Goal: Information Seeking & Learning: Learn about a topic

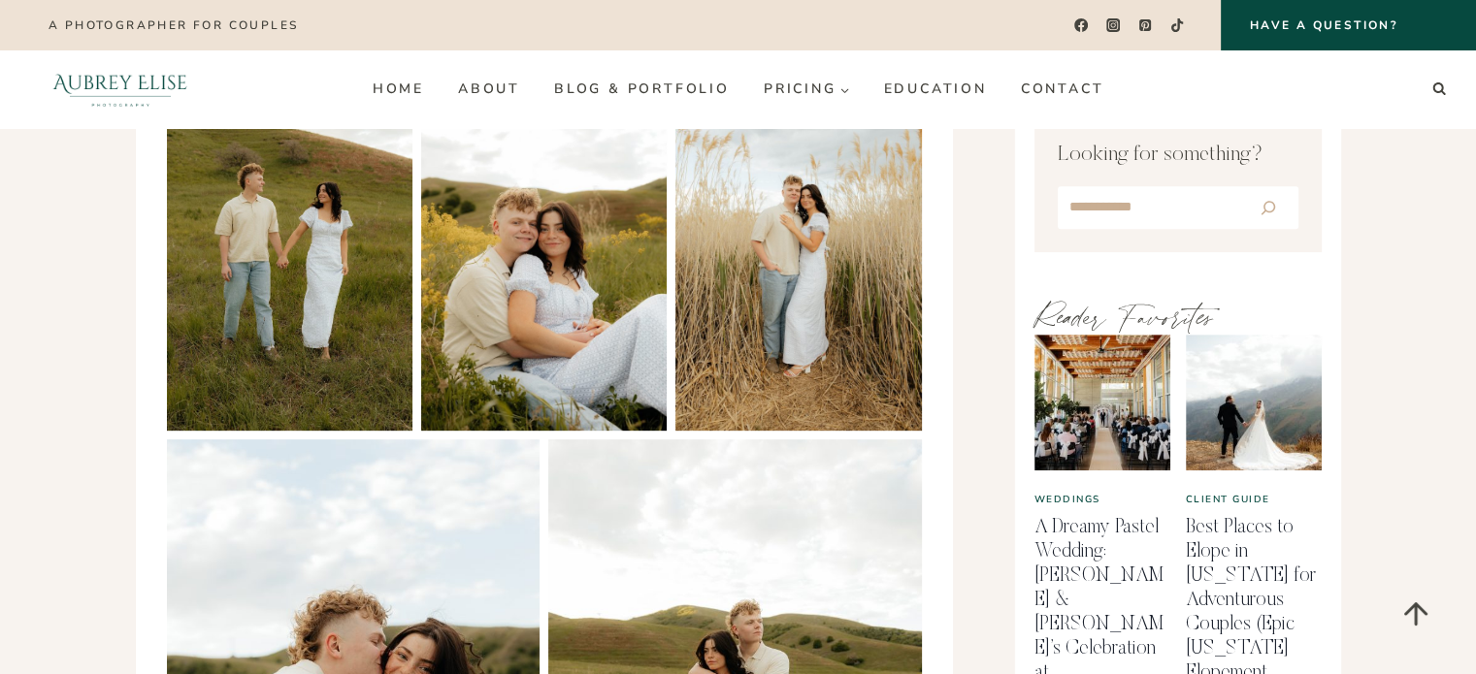
scroll to position [485, 0]
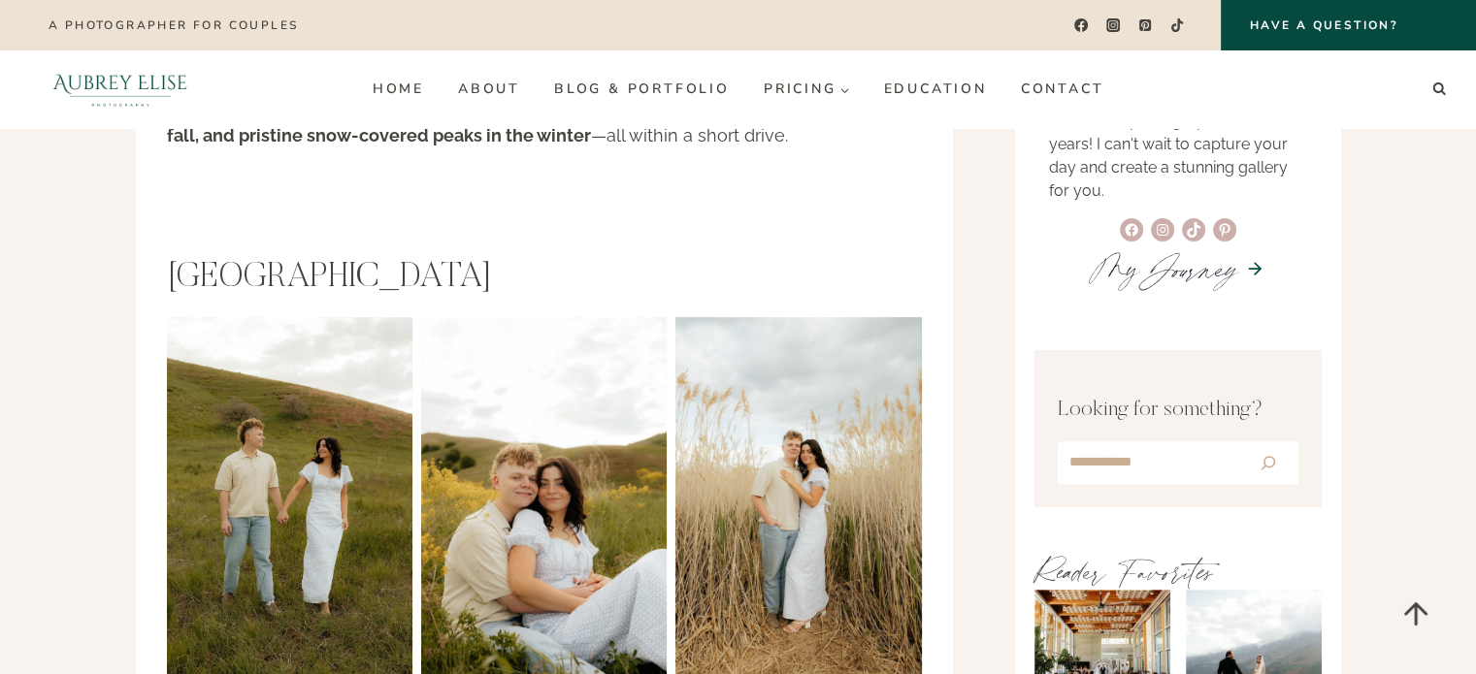
drag, startPoint x: 442, startPoint y: 224, endPoint x: 152, endPoint y: 220, distance: 290.2
copy h2 "[GEOGRAPHIC_DATA]"
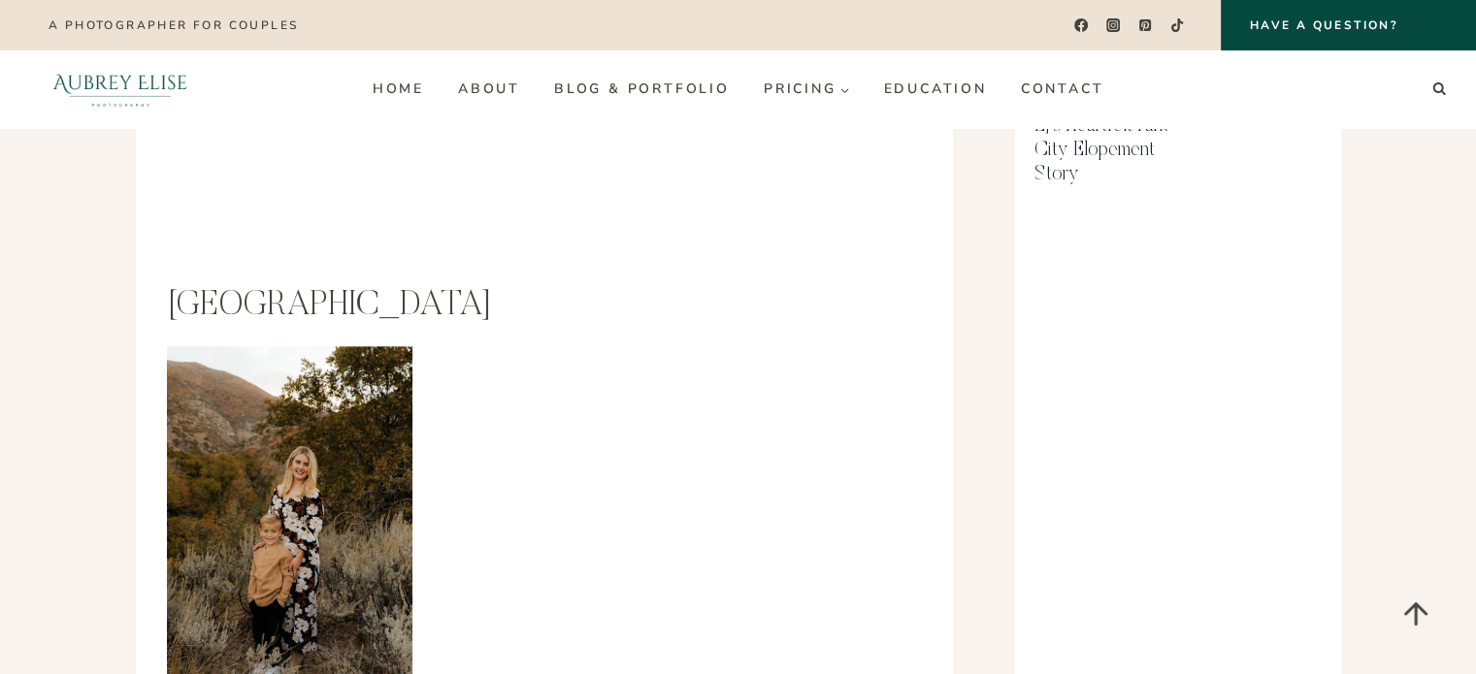
scroll to position [1650, 0]
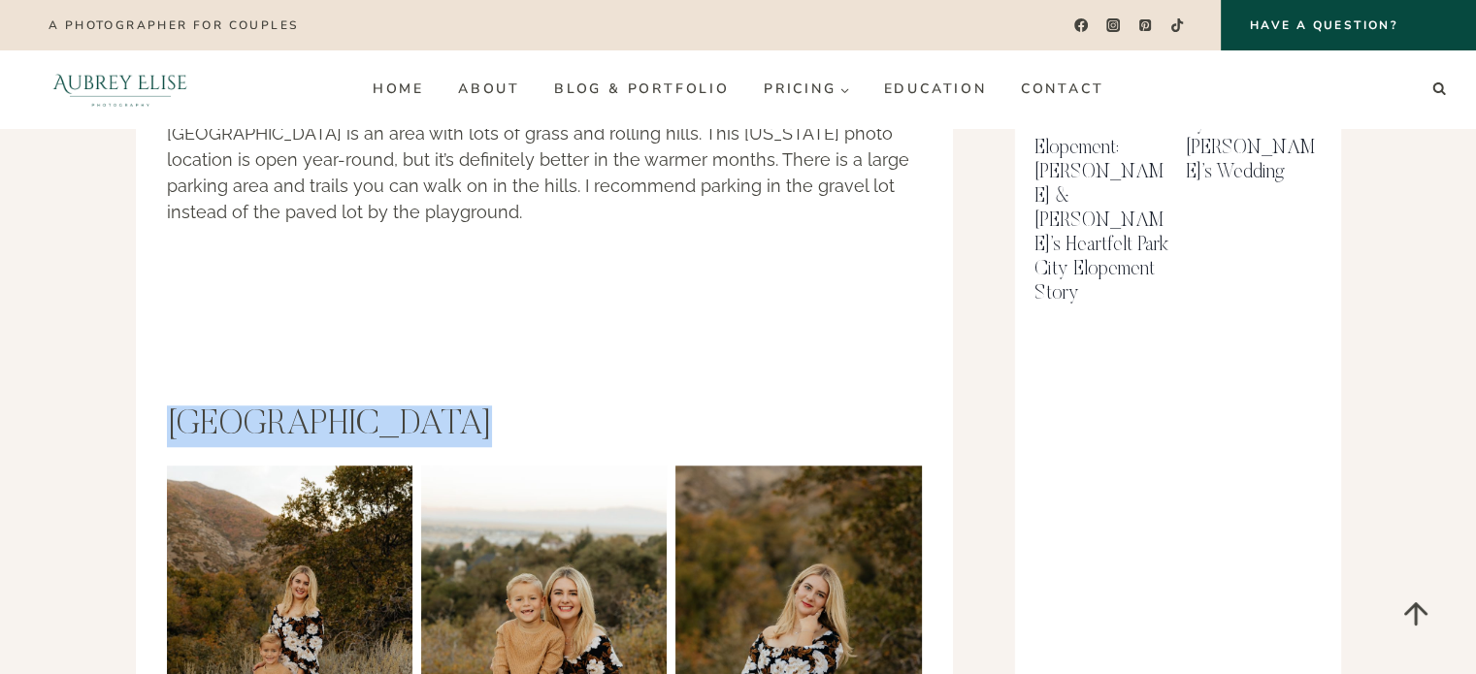
drag, startPoint x: 464, startPoint y: 382, endPoint x: 171, endPoint y: 392, distance: 293.2
click at [171, 406] on h2 "[GEOGRAPHIC_DATA]" at bounding box center [544, 427] width 755 height 42
copy h2 "[GEOGRAPHIC_DATA]"
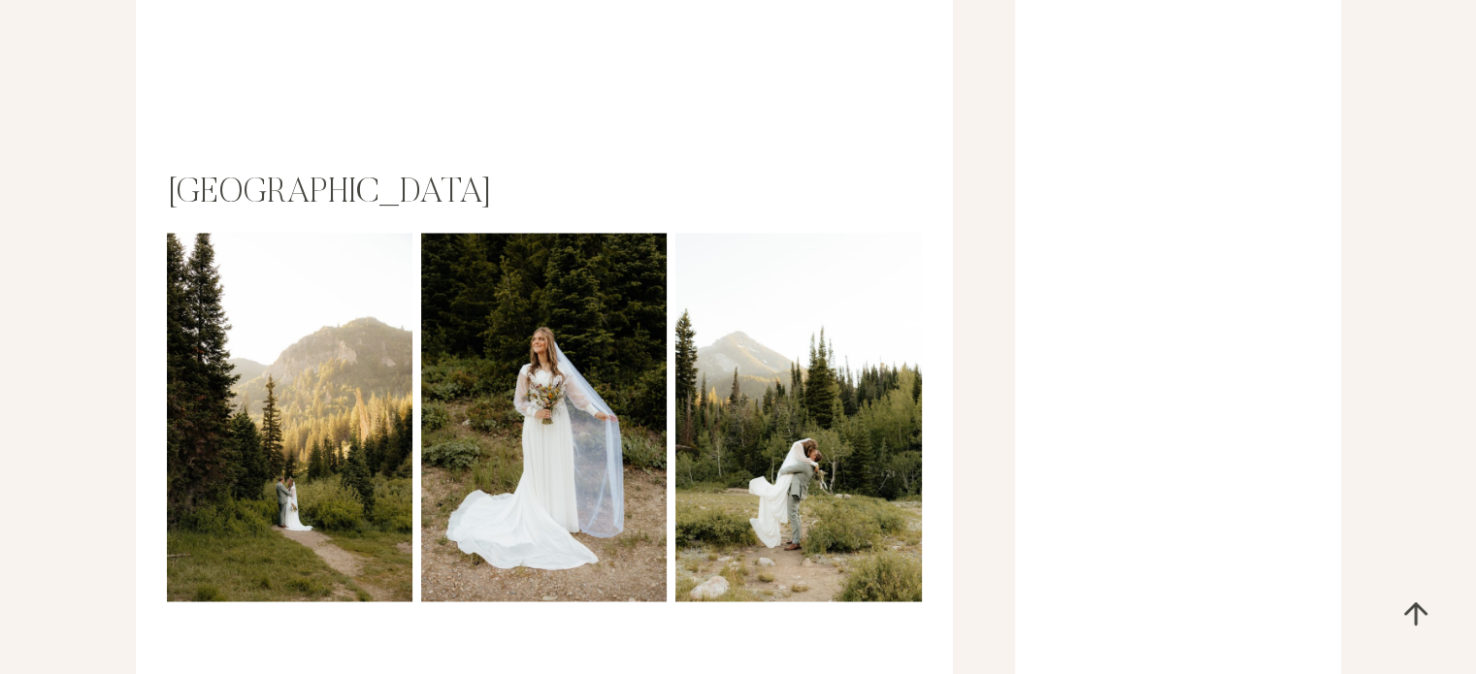
scroll to position [3202, 0]
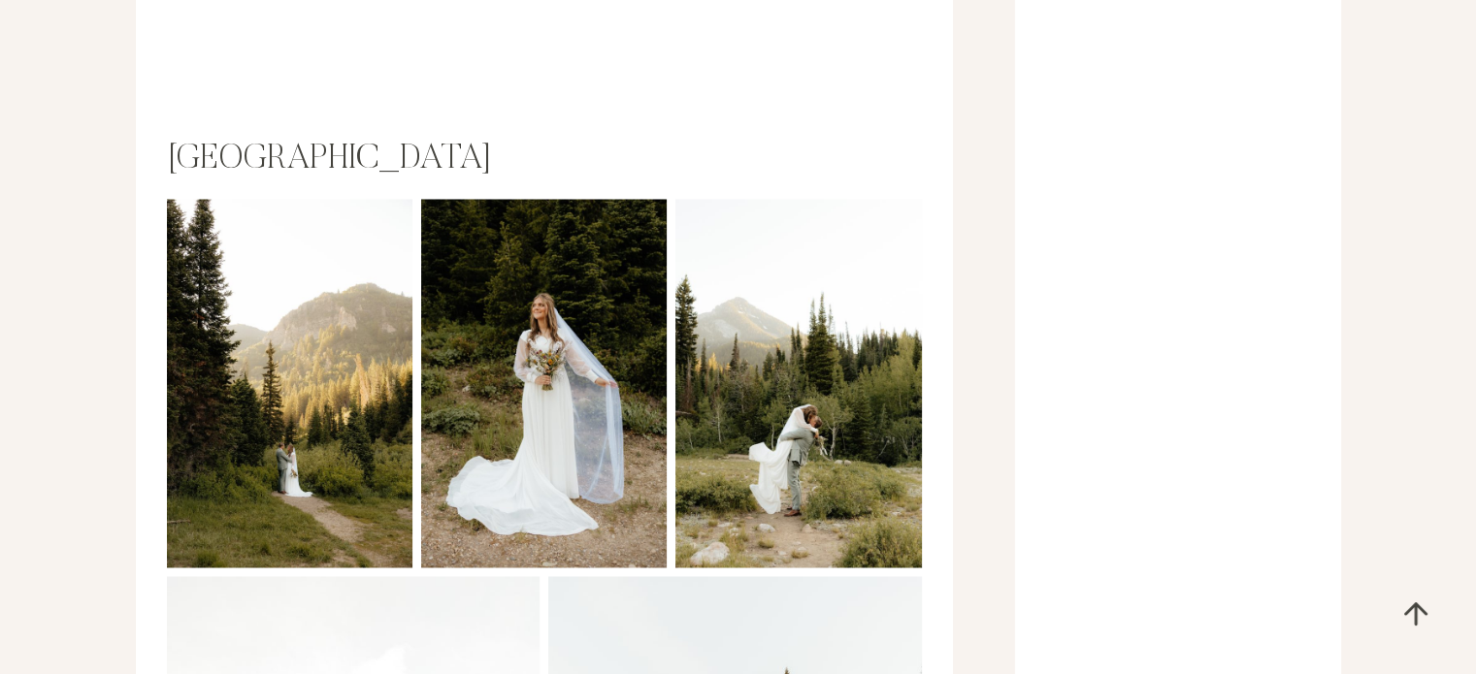
drag, startPoint x: 506, startPoint y: 113, endPoint x: 135, endPoint y: 126, distance: 370.9
copy h2 "[GEOGRAPHIC_DATA]"
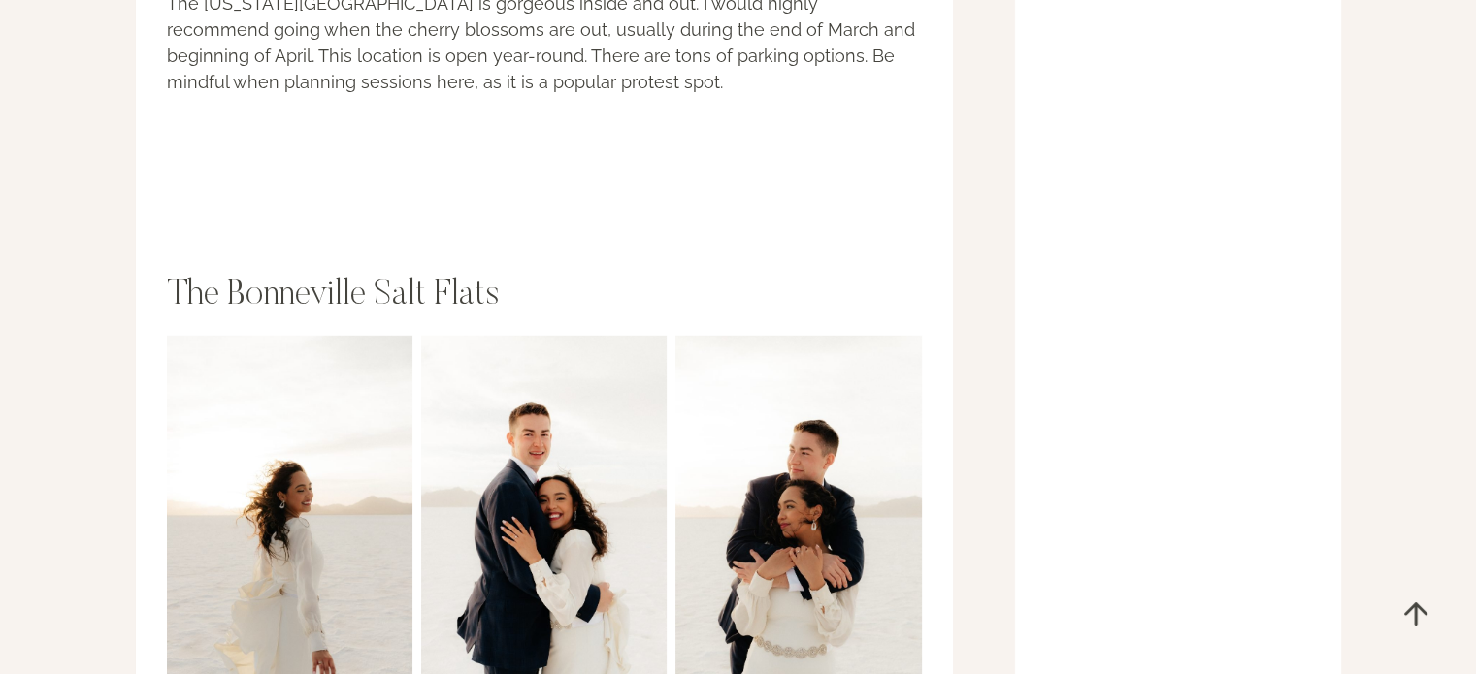
scroll to position [5822, 0]
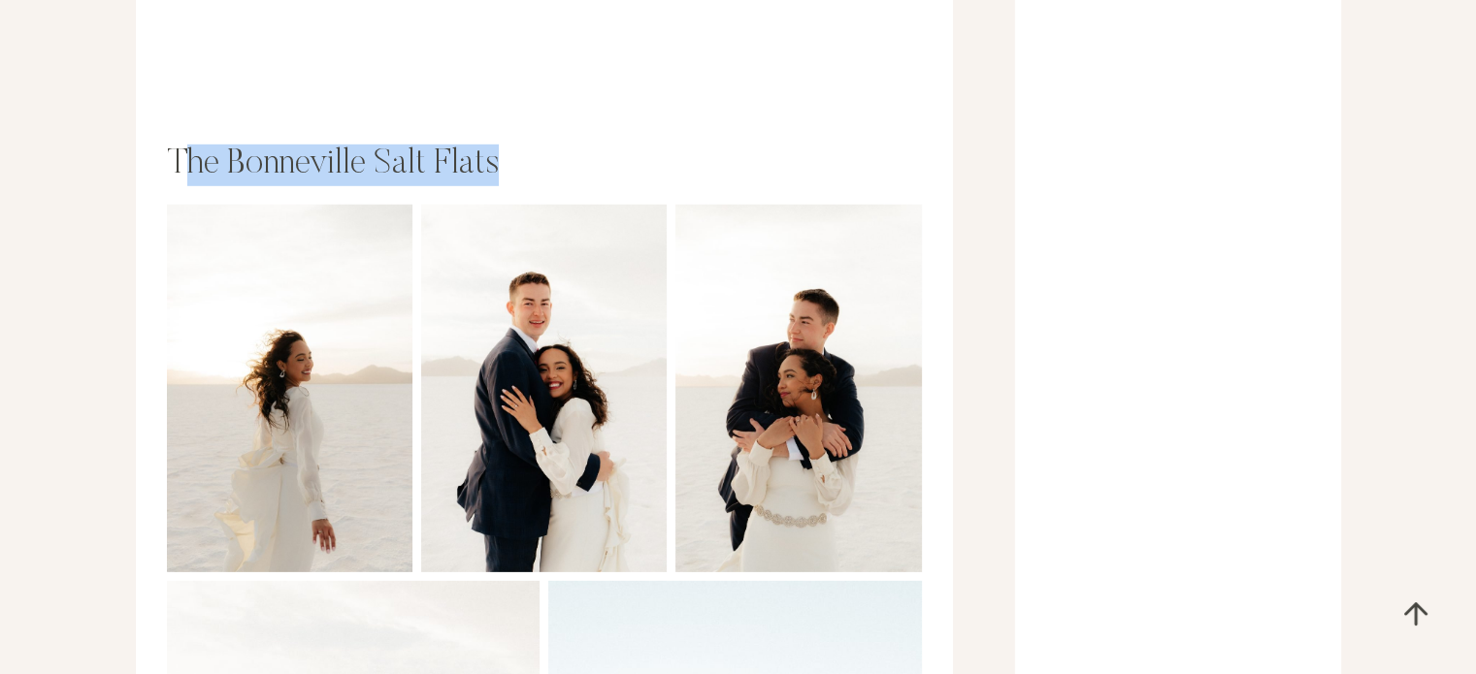
drag, startPoint x: 494, startPoint y: 115, endPoint x: 180, endPoint y: 118, distance: 313.4
click at [180, 145] on h2 "The Bonneville Salt Flats" at bounding box center [544, 166] width 755 height 42
click at [465, 145] on h2 "The Bonneville Salt Flats" at bounding box center [544, 166] width 755 height 42
drag, startPoint x: 513, startPoint y: 116, endPoint x: 173, endPoint y: 115, distance: 340.6
click at [173, 145] on h2 "The Bonneville Salt Flats" at bounding box center [544, 166] width 755 height 42
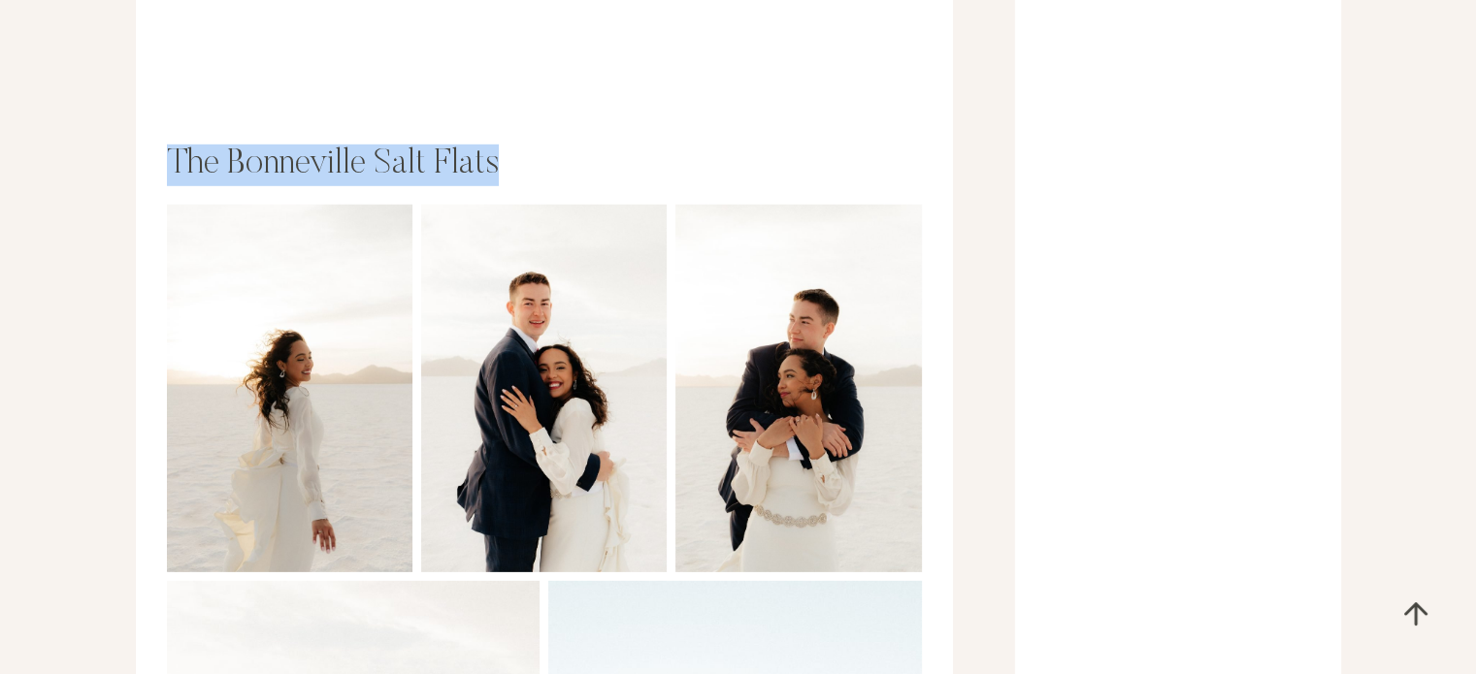
copy h2 "The Bonneville Salt Flats"
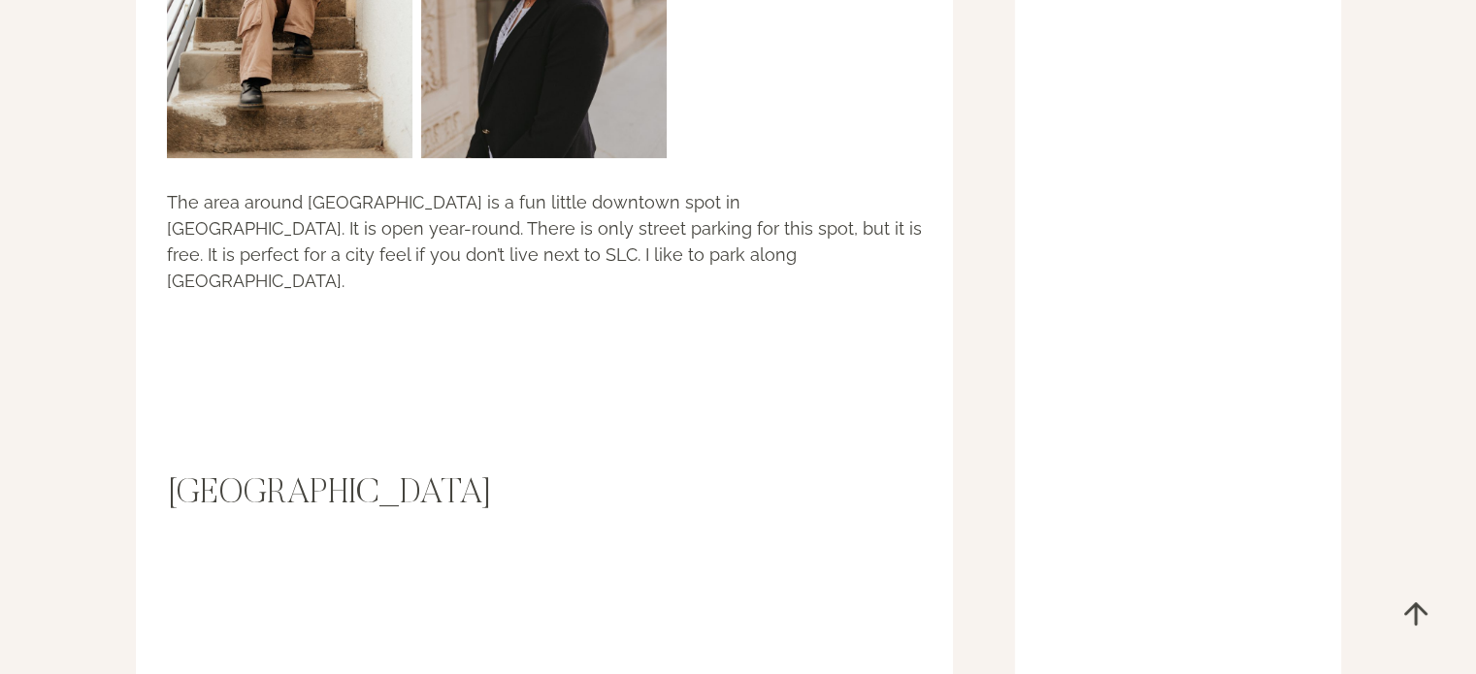
scroll to position [7957, 0]
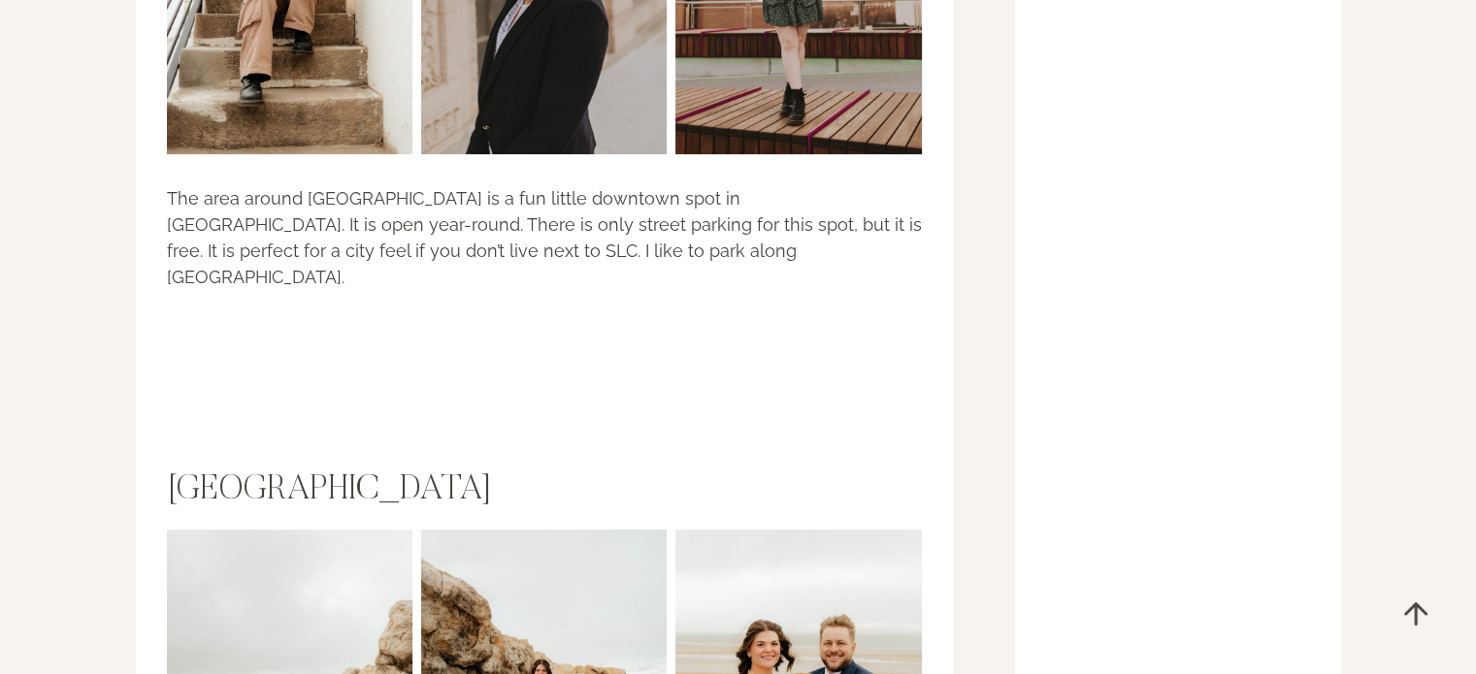
drag, startPoint x: 538, startPoint y: 100, endPoint x: 157, endPoint y: 111, distance: 380.5
copy h2 "[GEOGRAPHIC_DATA]"
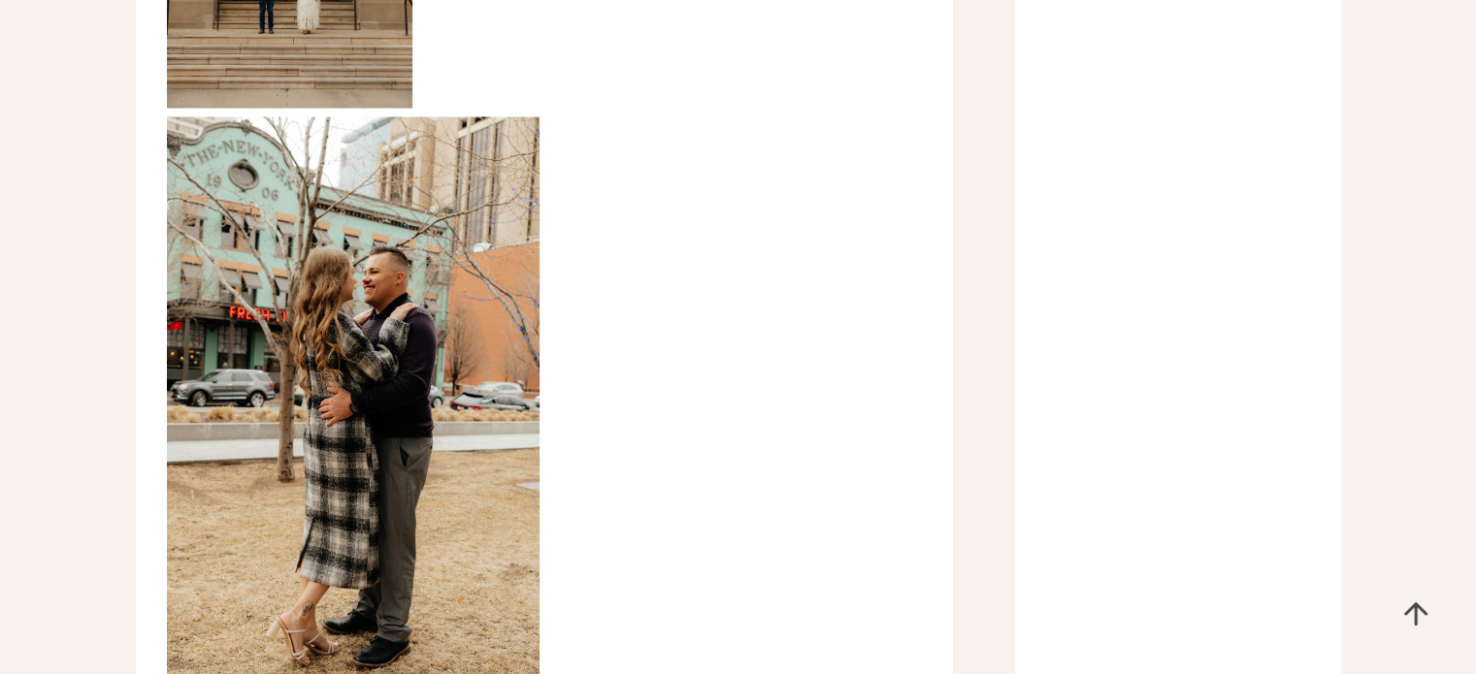
scroll to position [11935, 0]
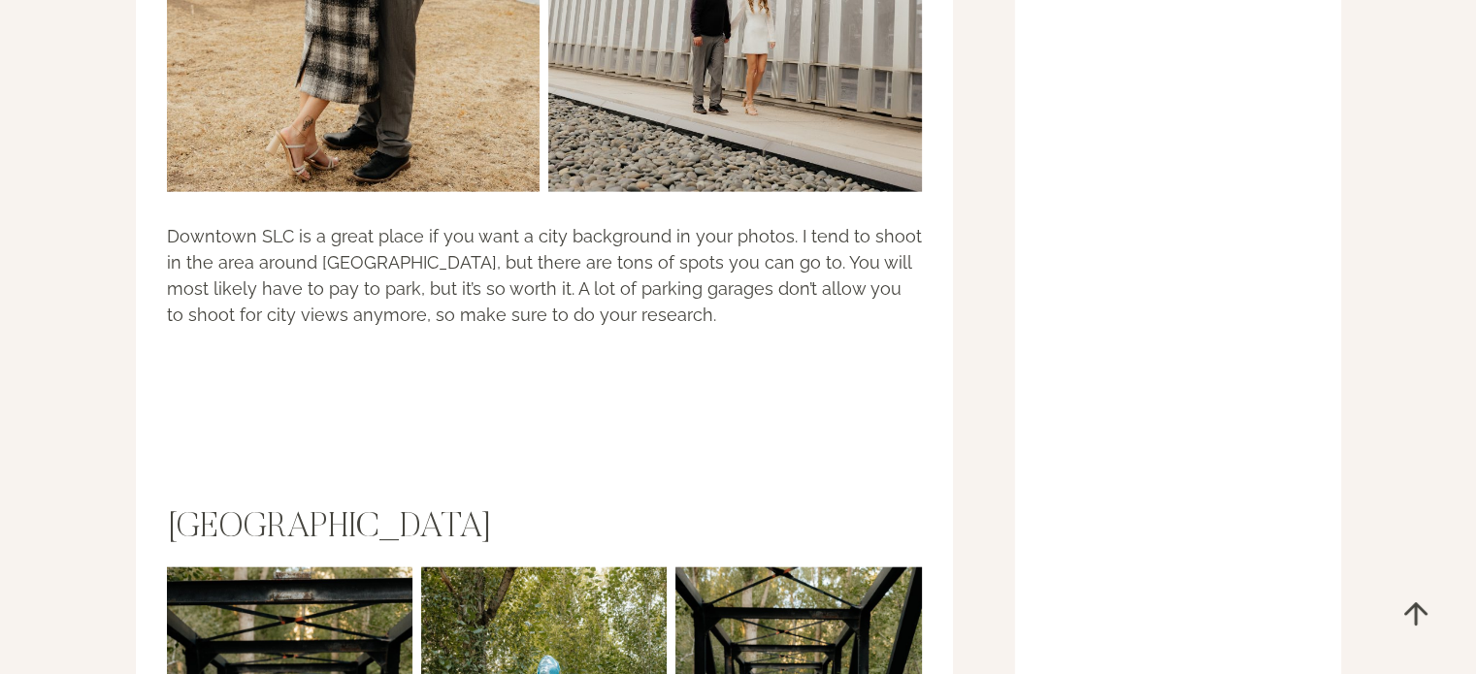
drag, startPoint x: 501, startPoint y: 71, endPoint x: 168, endPoint y: 94, distance: 333.6
click at [168, 508] on h2 "[GEOGRAPHIC_DATA]" at bounding box center [544, 529] width 755 height 42
copy h2 "[GEOGRAPHIC_DATA]"
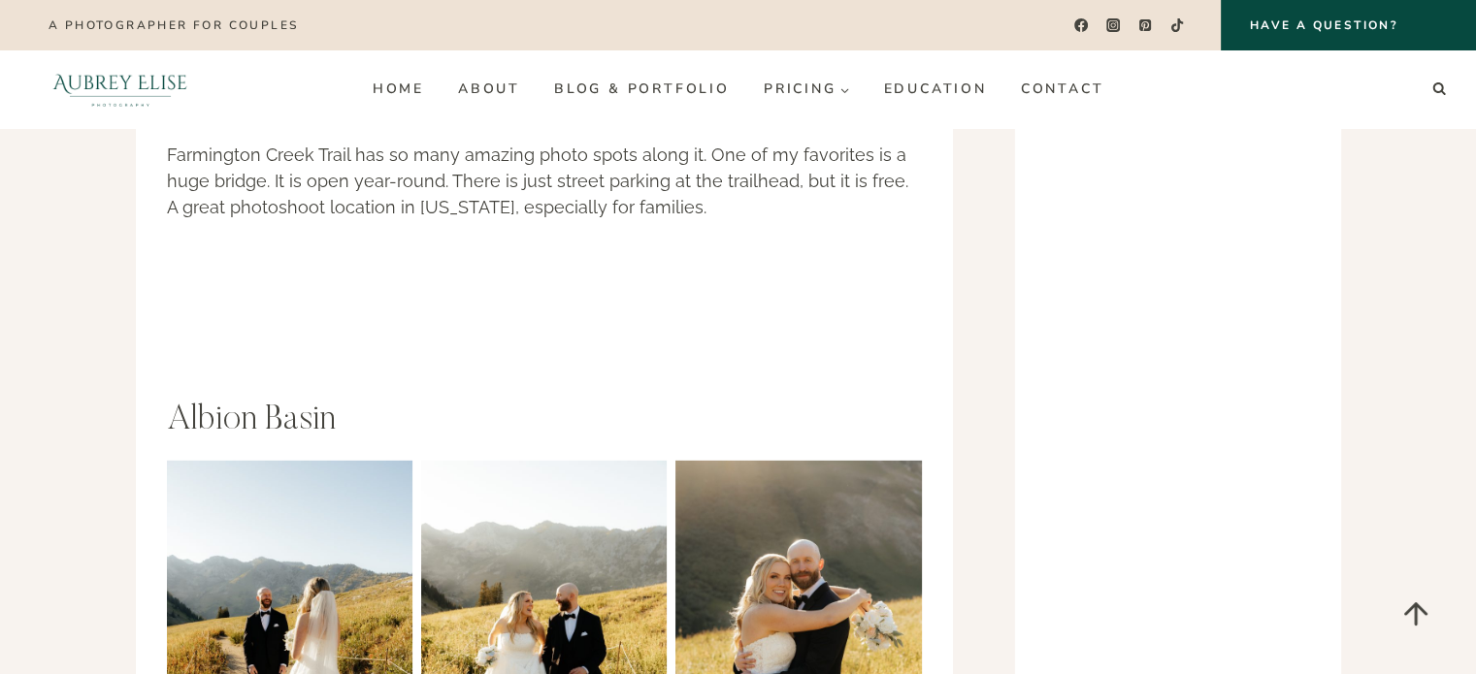
scroll to position [13002, 0]
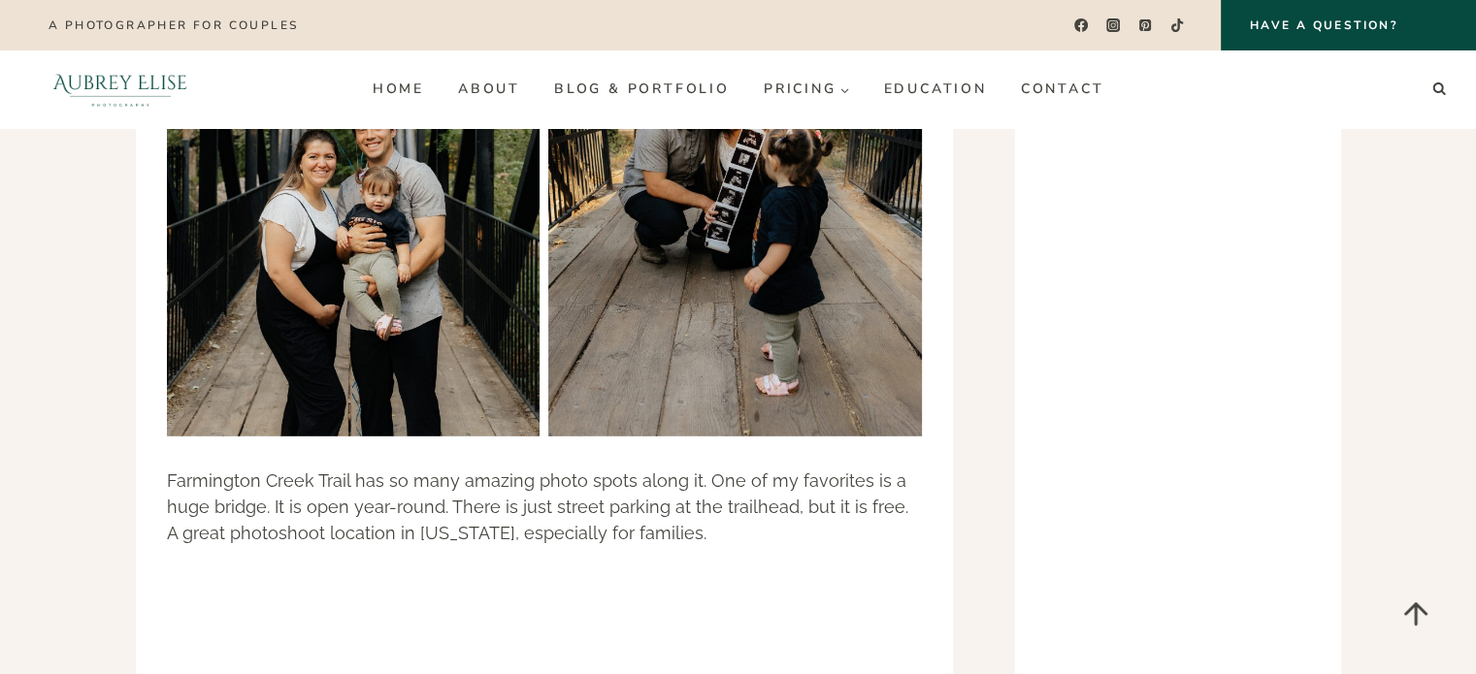
drag, startPoint x: 318, startPoint y: 311, endPoint x: 169, endPoint y: 315, distance: 149.5
copy h2 "Albion Basin"
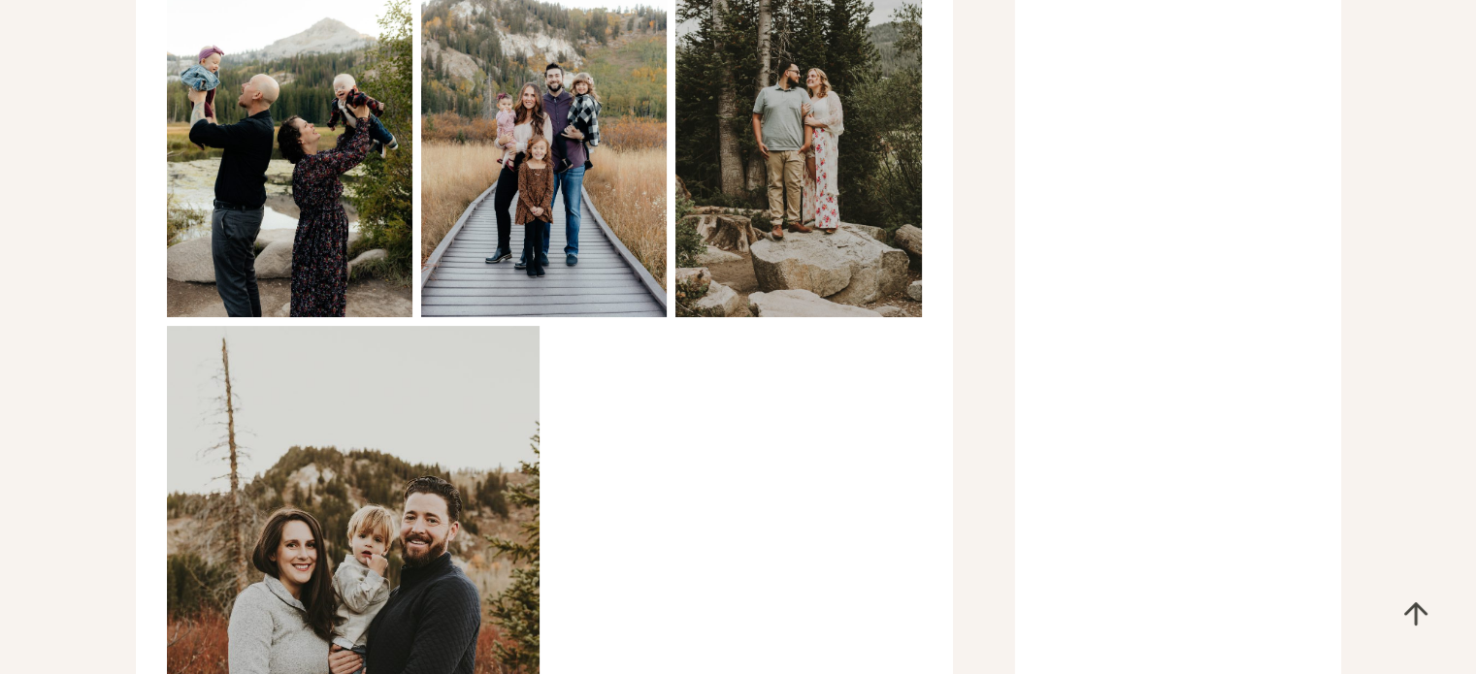
scroll to position [15234, 0]
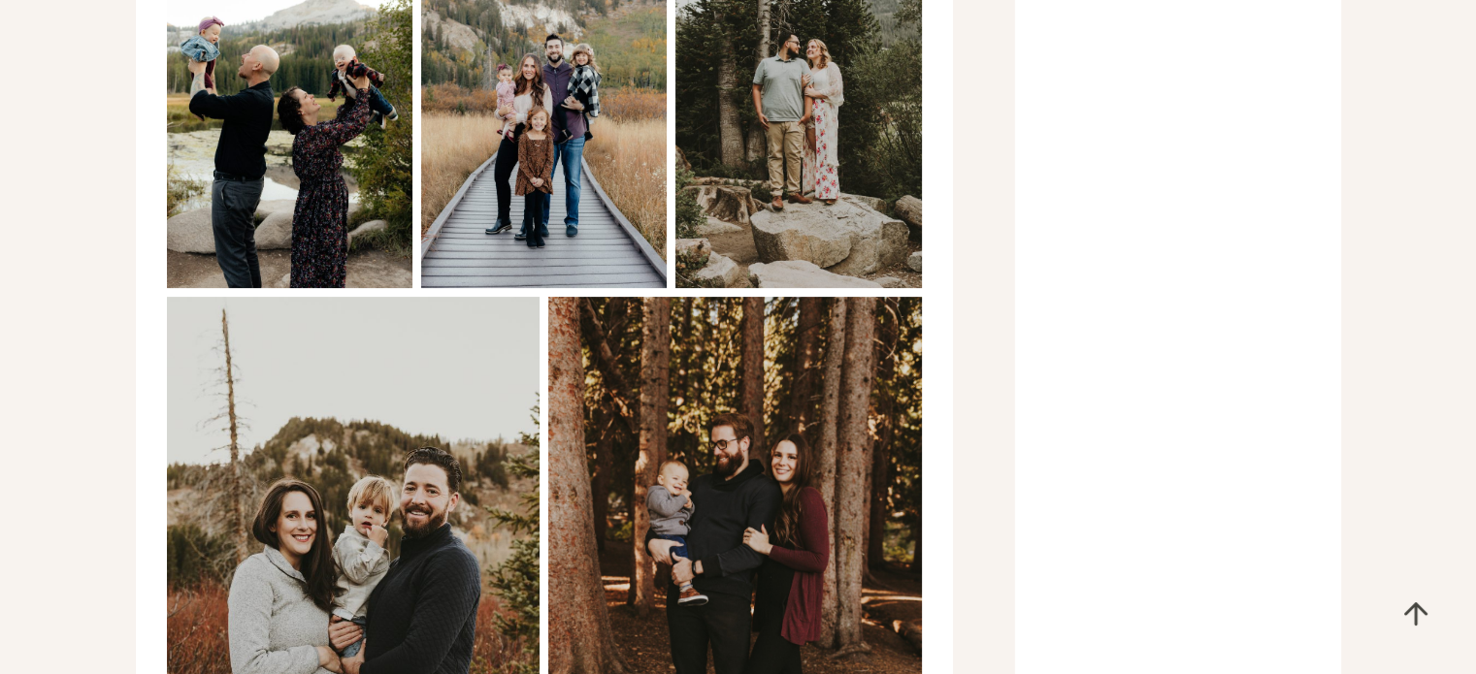
drag, startPoint x: 419, startPoint y: 226, endPoint x: 110, endPoint y: 225, distance: 309.5
copy h2 "[PERSON_NAME] Reservoir"
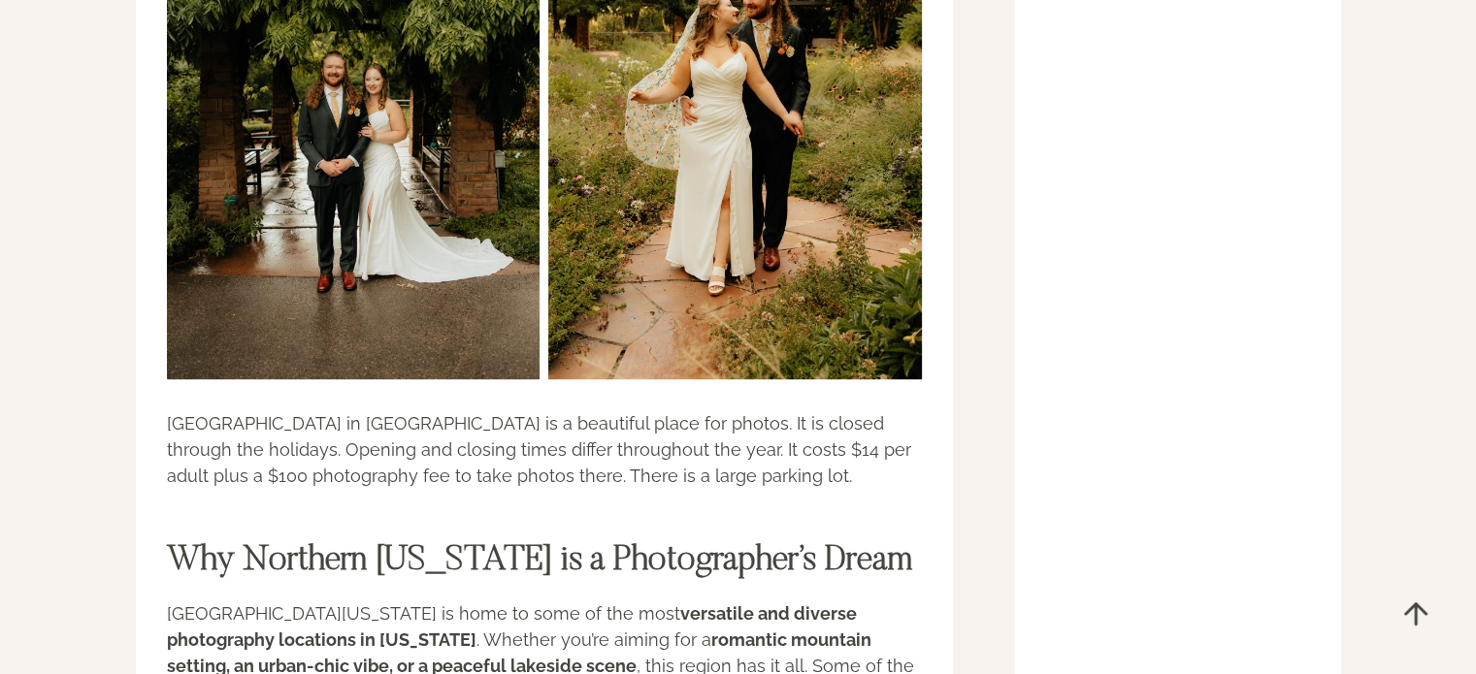
scroll to position [23967, 0]
